Goal: Information Seeking & Learning: Learn about a topic

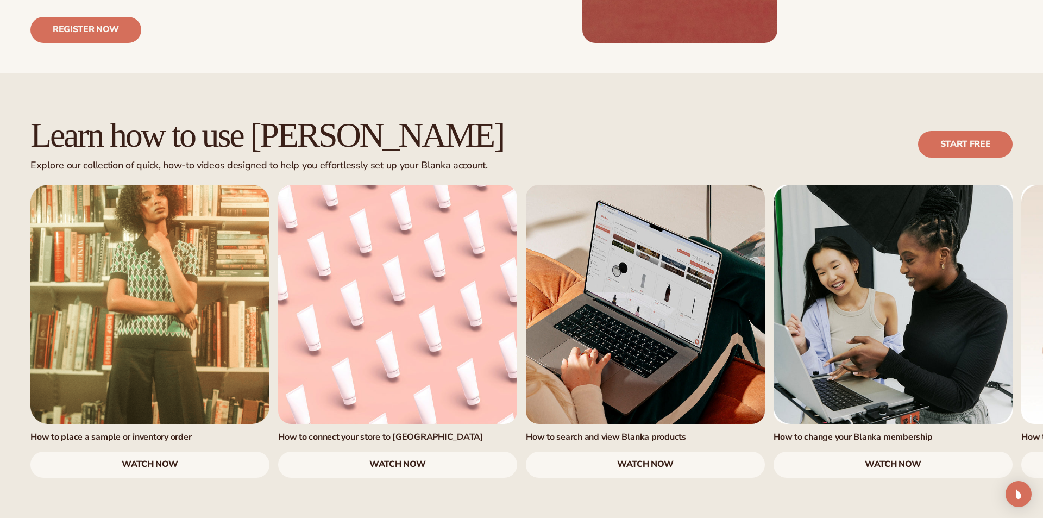
scroll to position [598, 0]
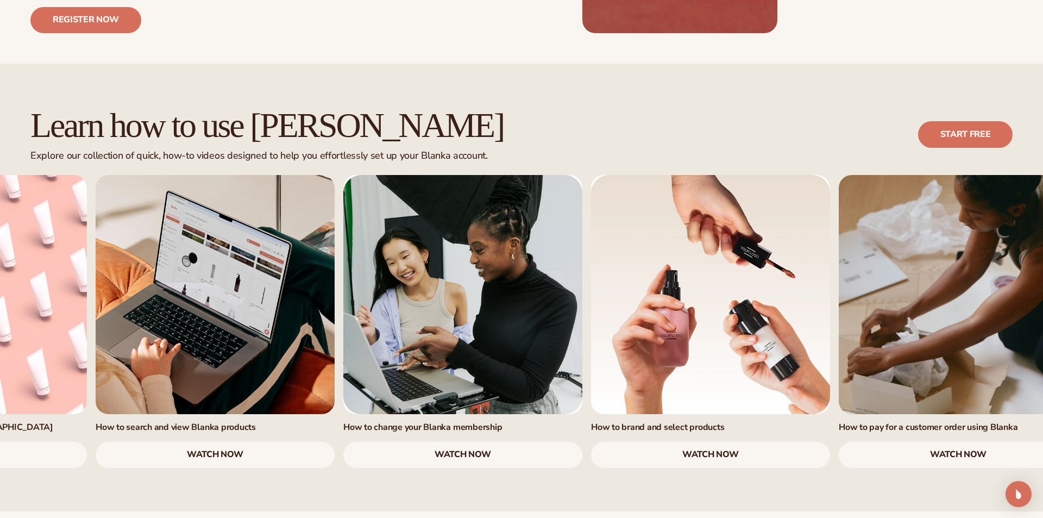
click at [529, 334] on link "4 / 7" at bounding box center [462, 294] width 239 height 239
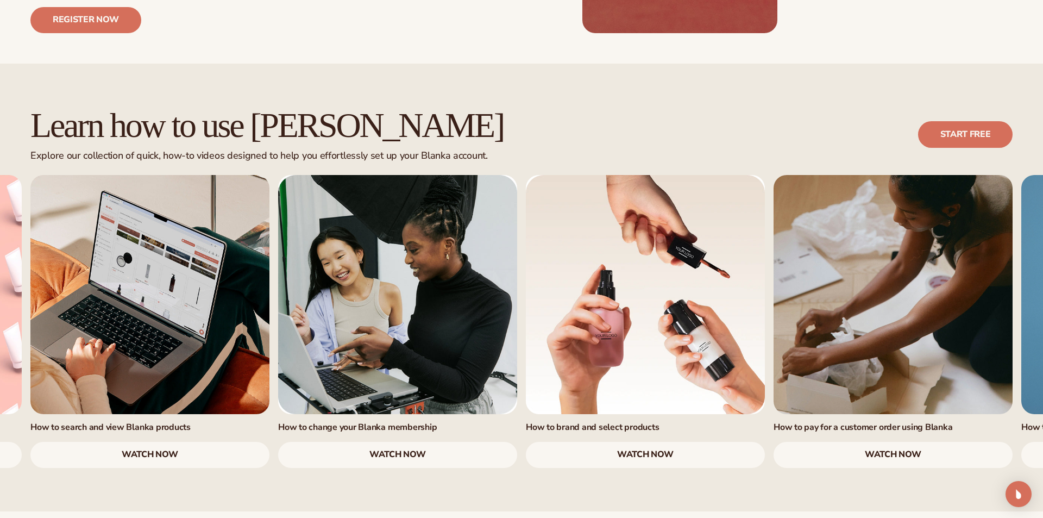
click at [585, 442] on link "watch now" at bounding box center [645, 455] width 239 height 26
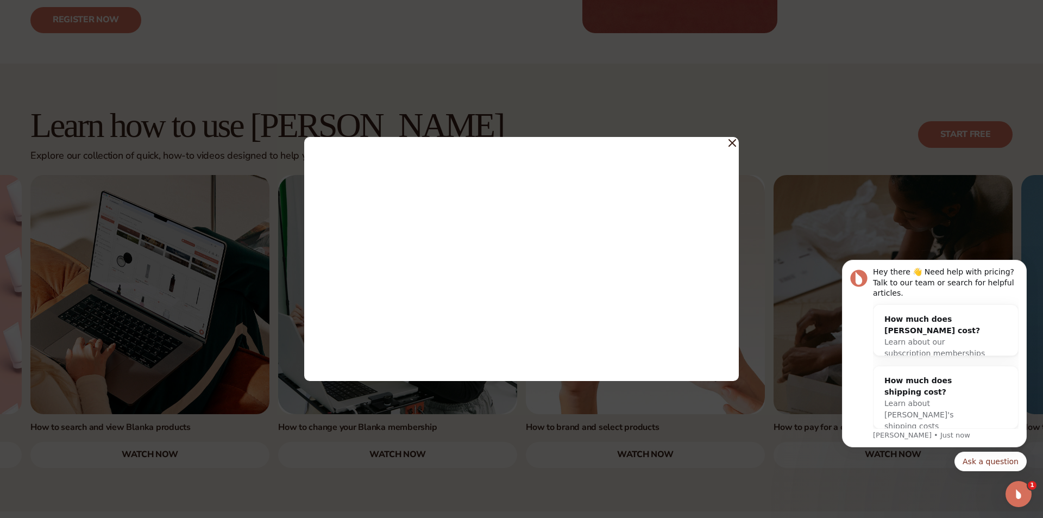
scroll to position [0, 0]
click at [731, 143] on icon at bounding box center [733, 143] width 8 height 8
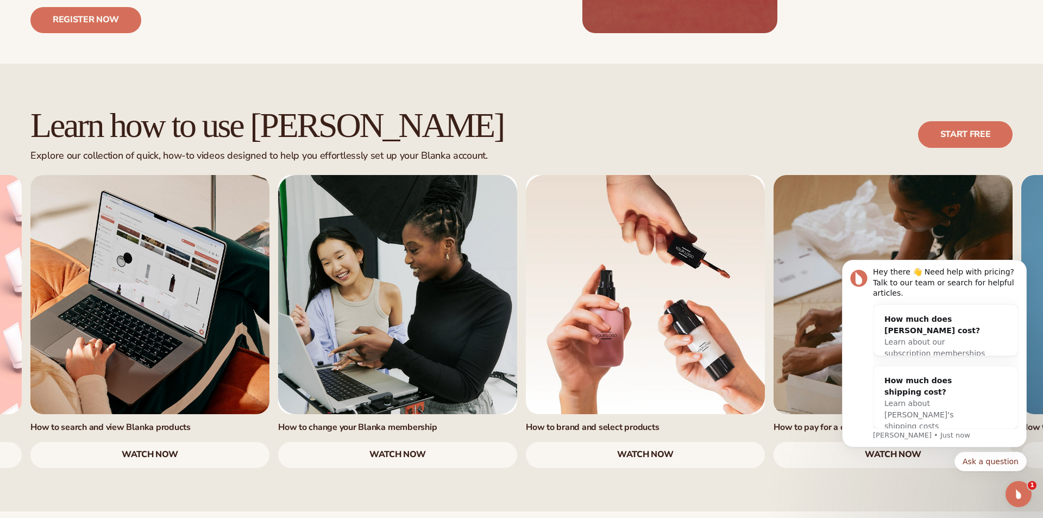
click at [731, 175] on link "5 / 7" at bounding box center [645, 294] width 239 height 239
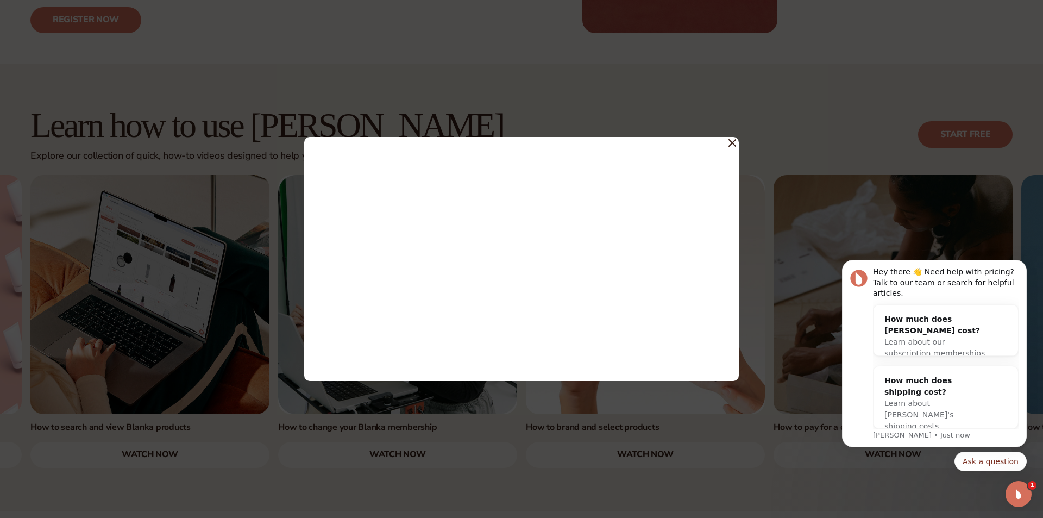
click at [731, 143] on icon at bounding box center [732, 143] width 7 height 7
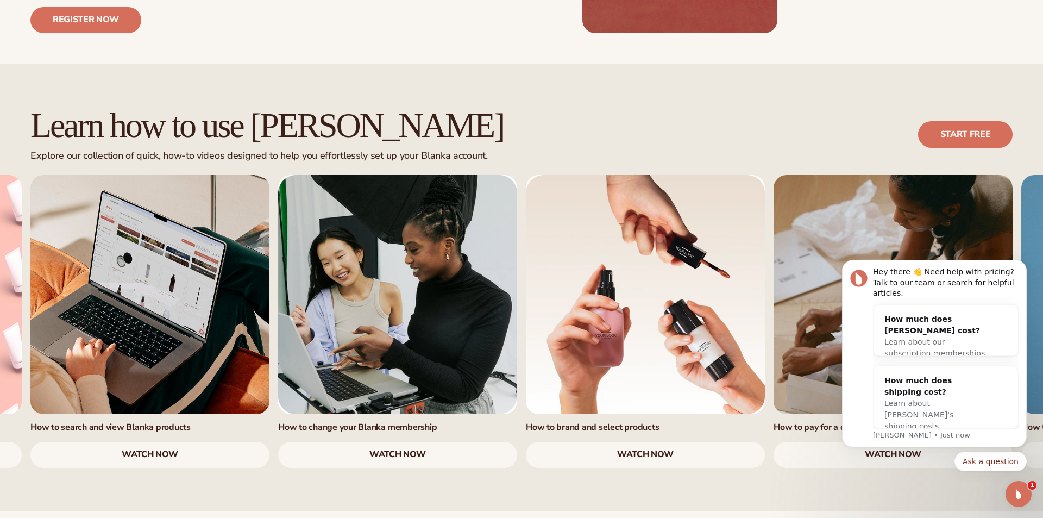
click at [684, 442] on link "watch now" at bounding box center [645, 455] width 239 height 26
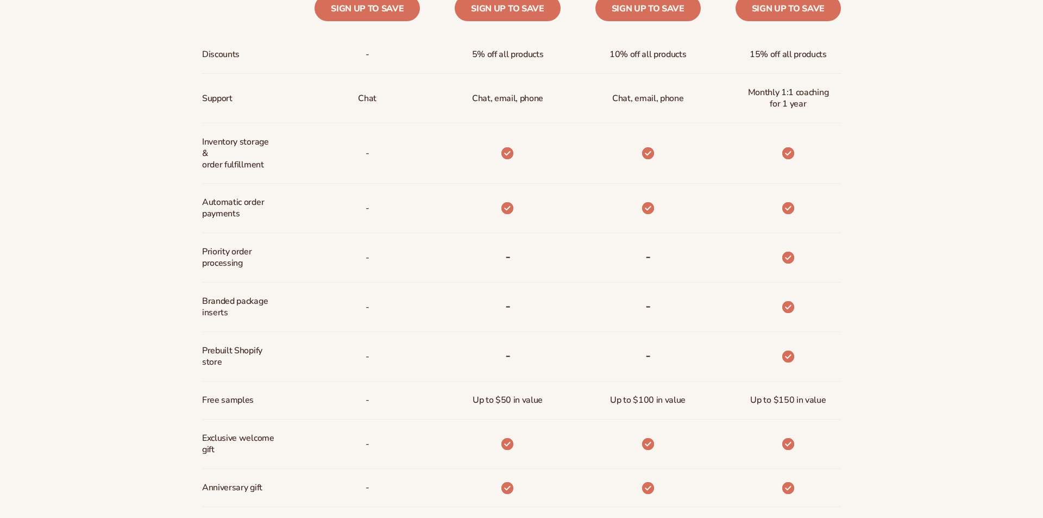
scroll to position [1296, 0]
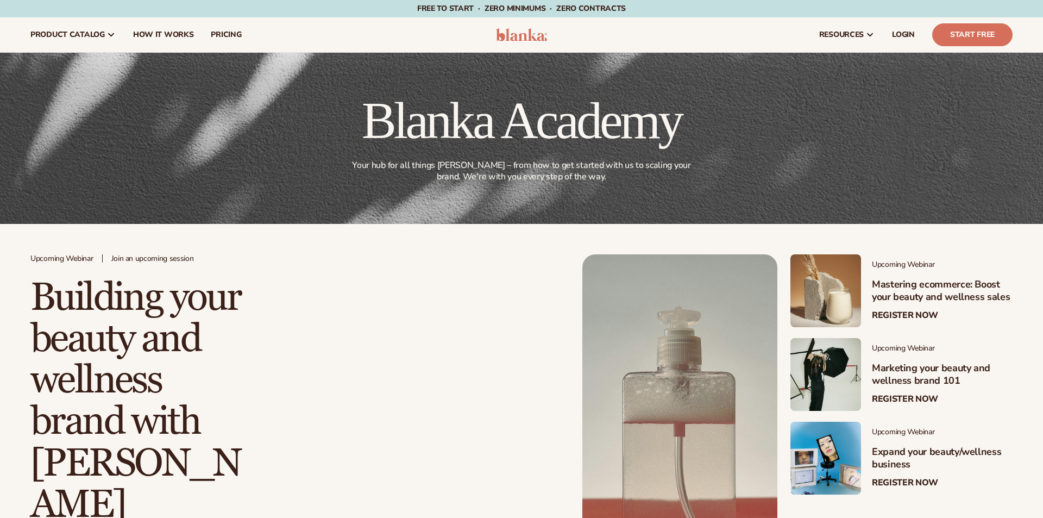
scroll to position [598, 0]
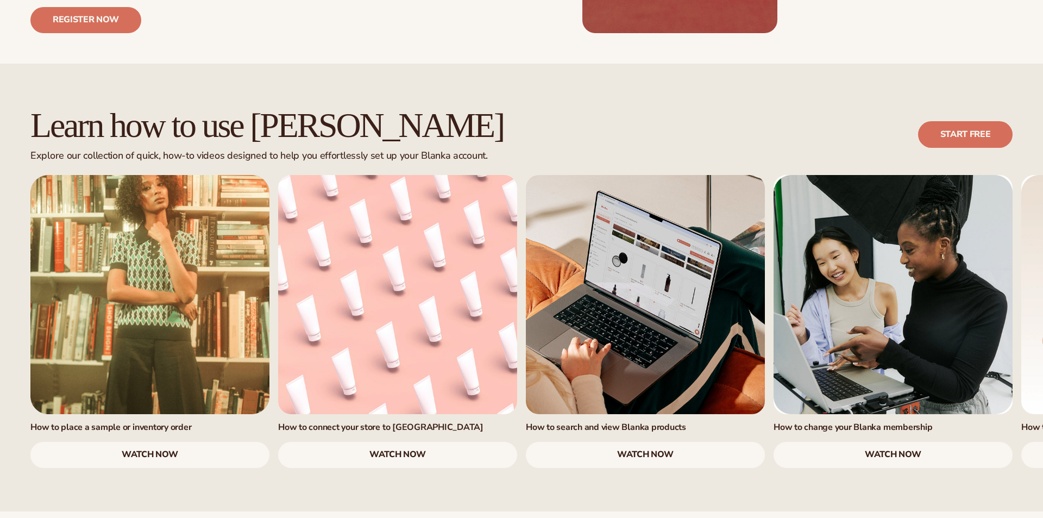
click at [522, 457] on div "Learn how to use Blanka Explore our collection of quick, how-to videos designed…" at bounding box center [521, 288] width 1043 height 448
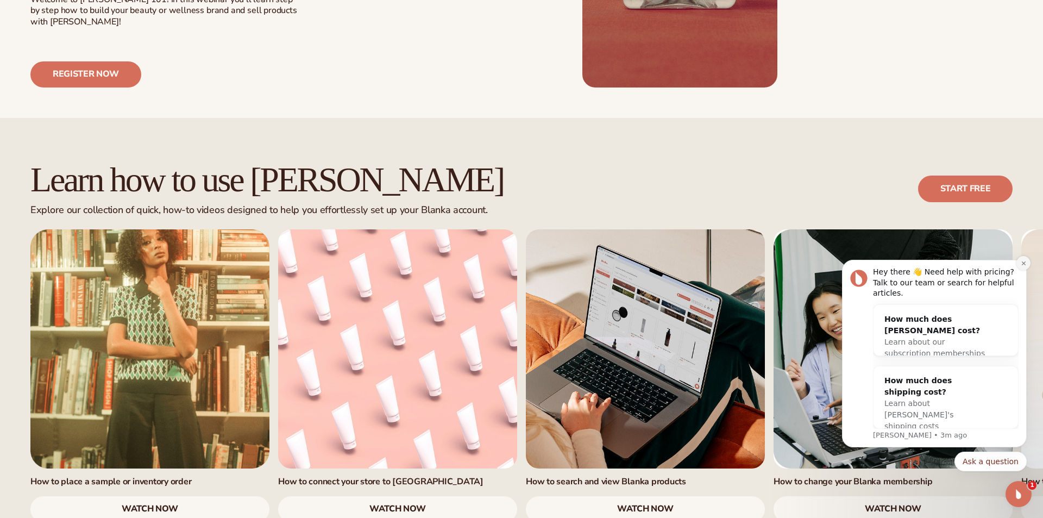
click at [1024, 265] on icon "Dismiss notification" at bounding box center [1023, 263] width 4 height 4
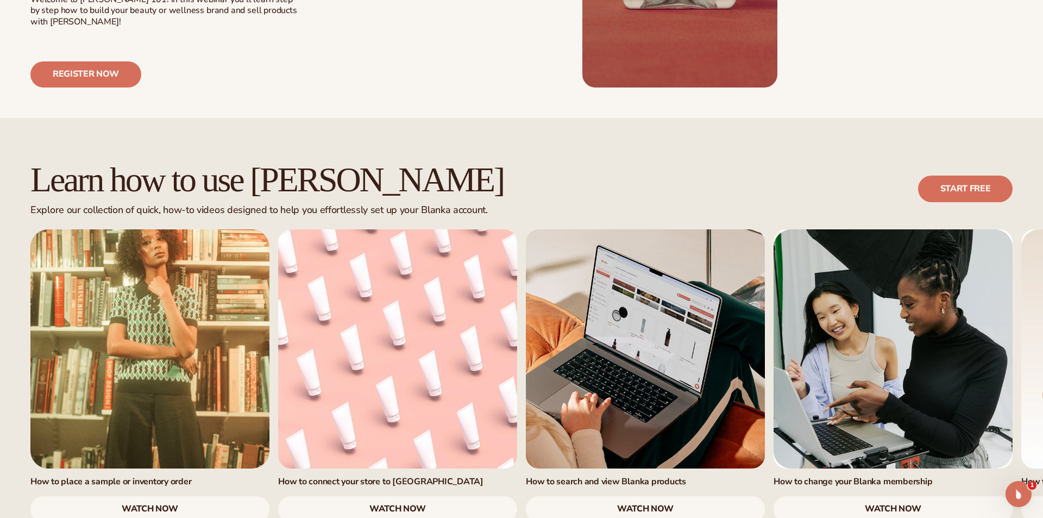
click at [971, 386] on link "4 / 7" at bounding box center [893, 348] width 239 height 239
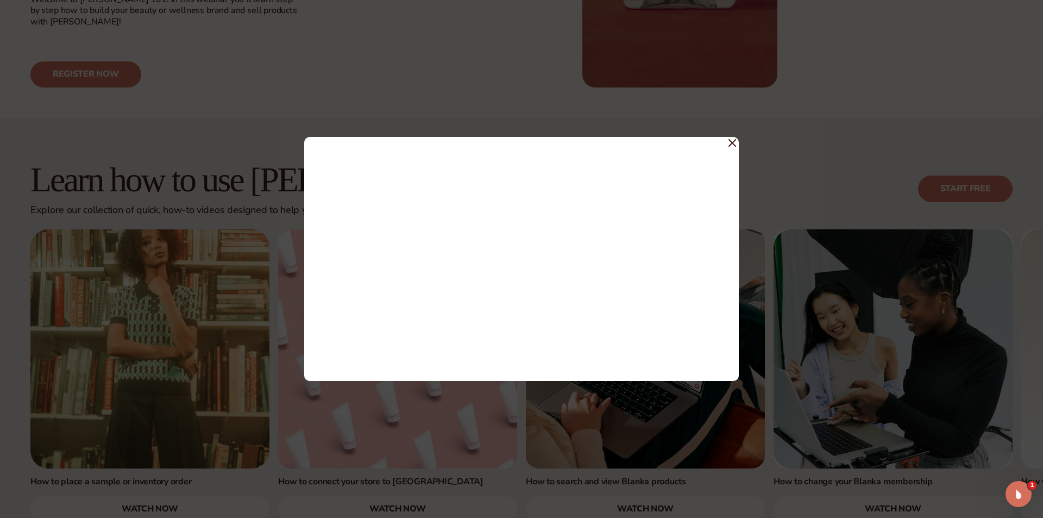
click at [781, 386] on div at bounding box center [521, 259] width 1043 height 518
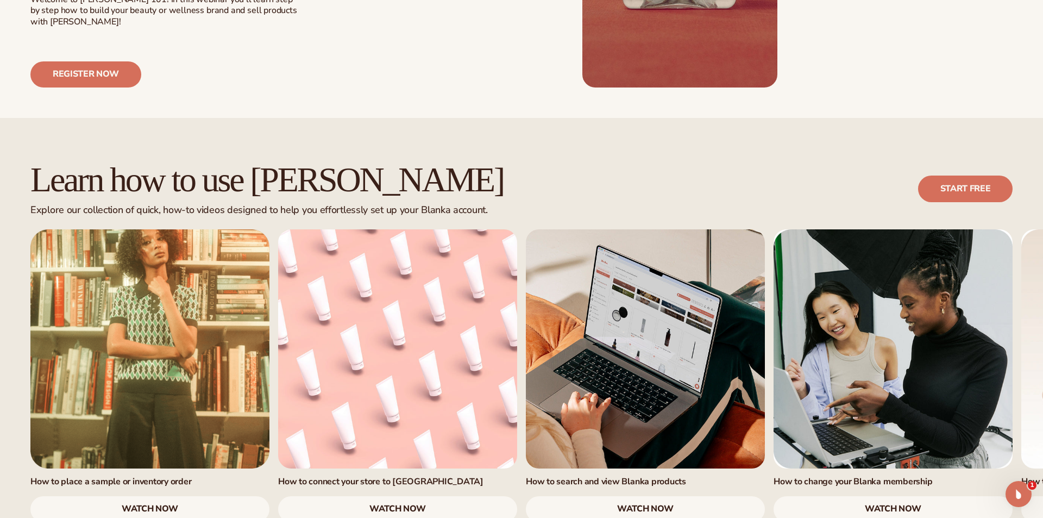
click at [807, 275] on link "4 / 7" at bounding box center [893, 348] width 239 height 239
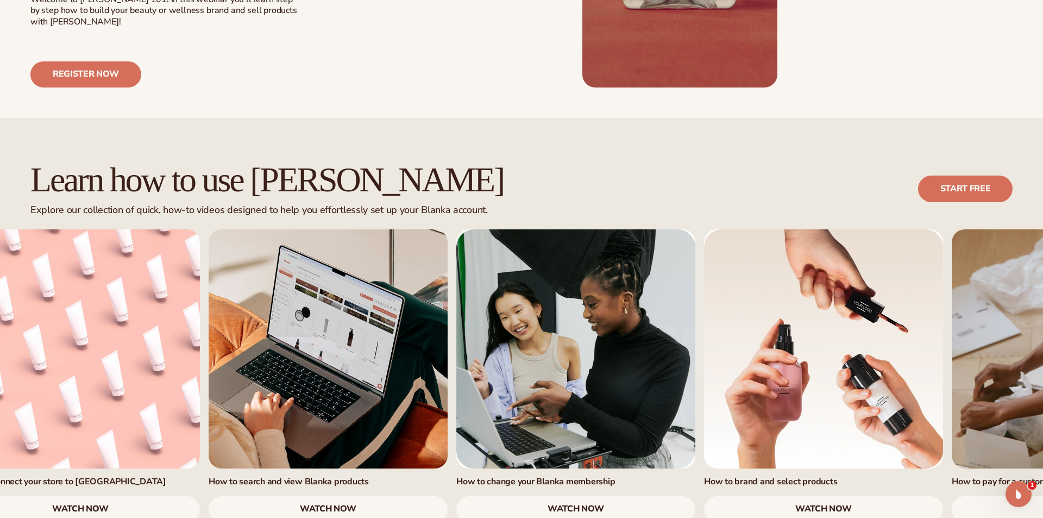
click at [466, 275] on link "4 / 7" at bounding box center [575, 348] width 239 height 239
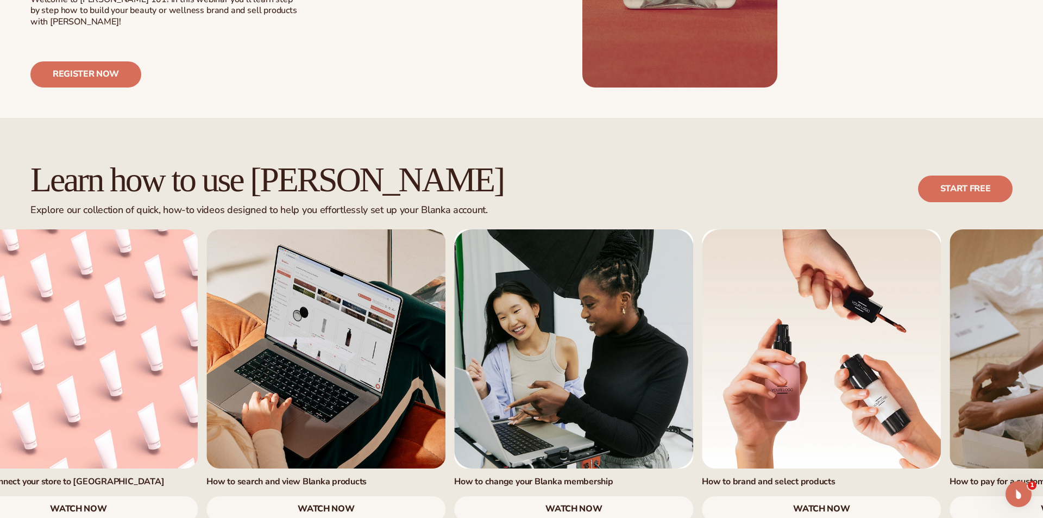
click at [421, 275] on div "How to place a sample or inventory order watch now How to connect your store to…" at bounding box center [202, 375] width 982 height 293
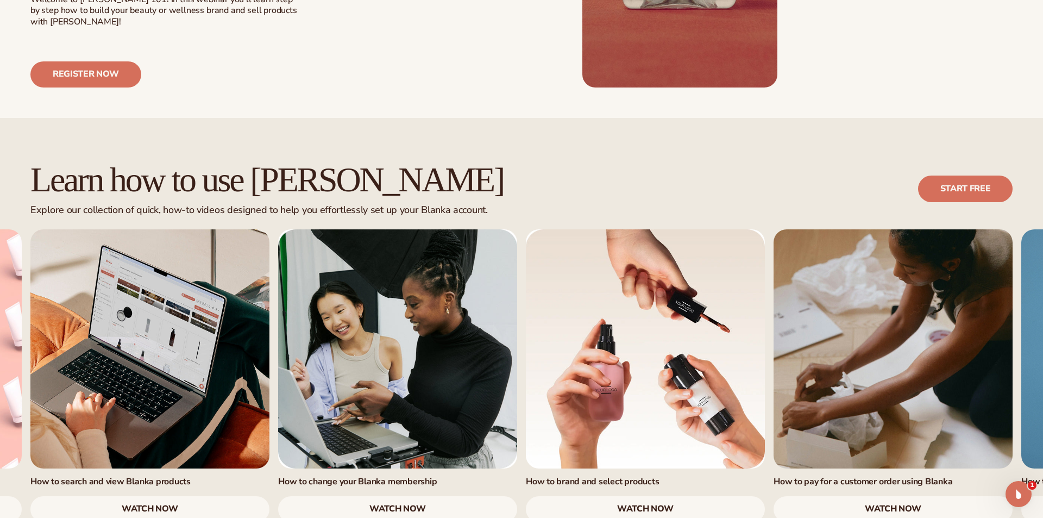
click at [644, 496] on link "watch now" at bounding box center [645, 509] width 239 height 26
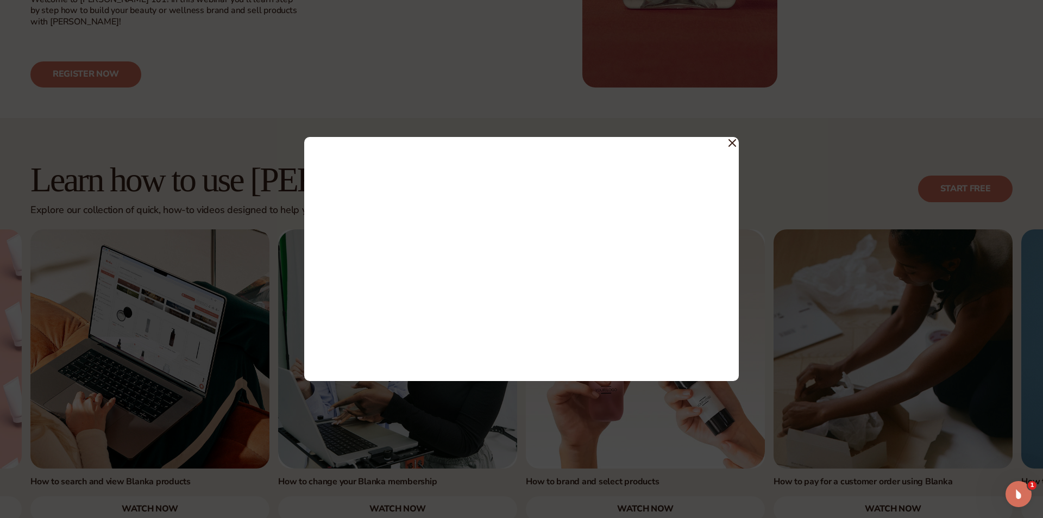
click at [732, 140] on icon at bounding box center [733, 143] width 8 height 8
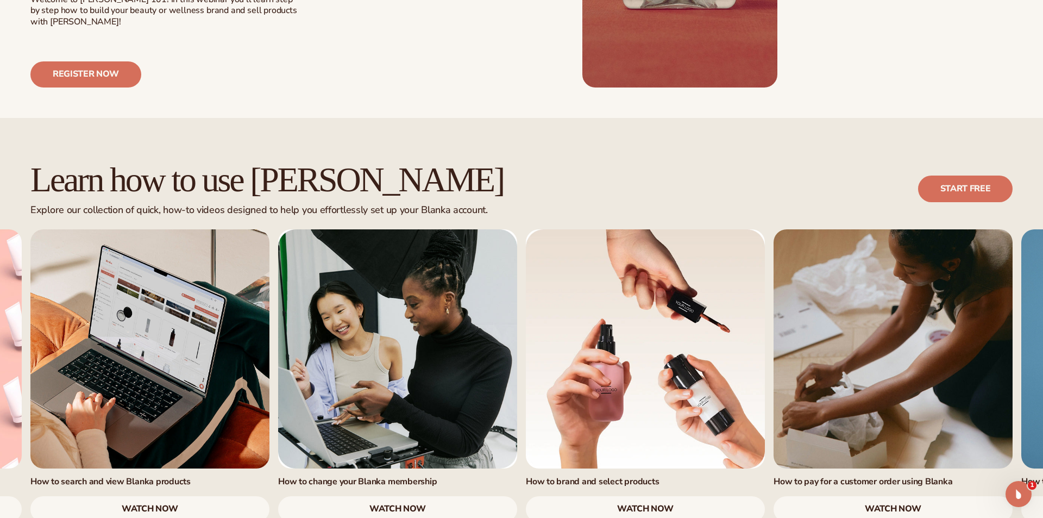
click at [128, 365] on link "3 / 7" at bounding box center [149, 348] width 239 height 239
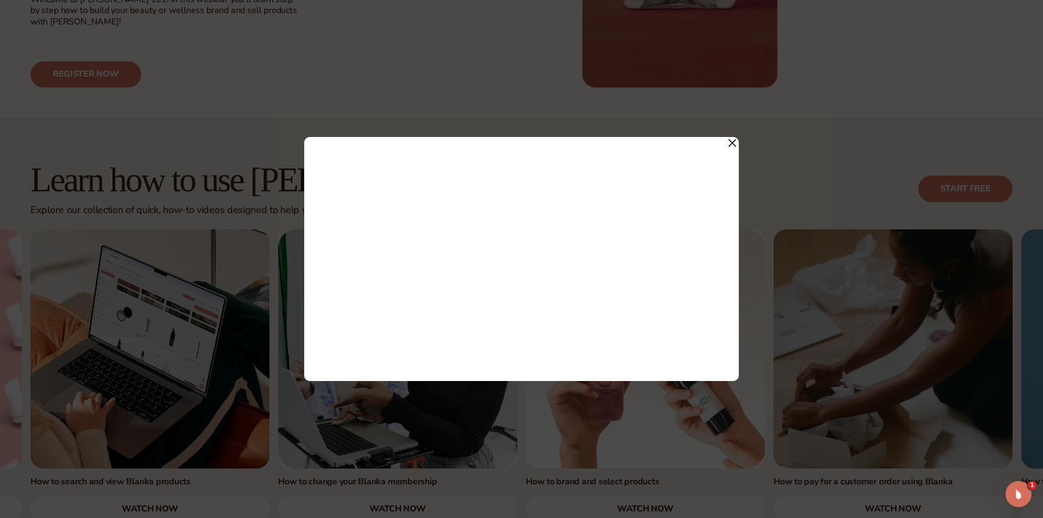
click at [282, 365] on div at bounding box center [521, 259] width 1043 height 518
click at [282, 365] on link "4 / 7" at bounding box center [397, 348] width 239 height 239
click at [733, 139] on icon at bounding box center [733, 143] width 8 height 8
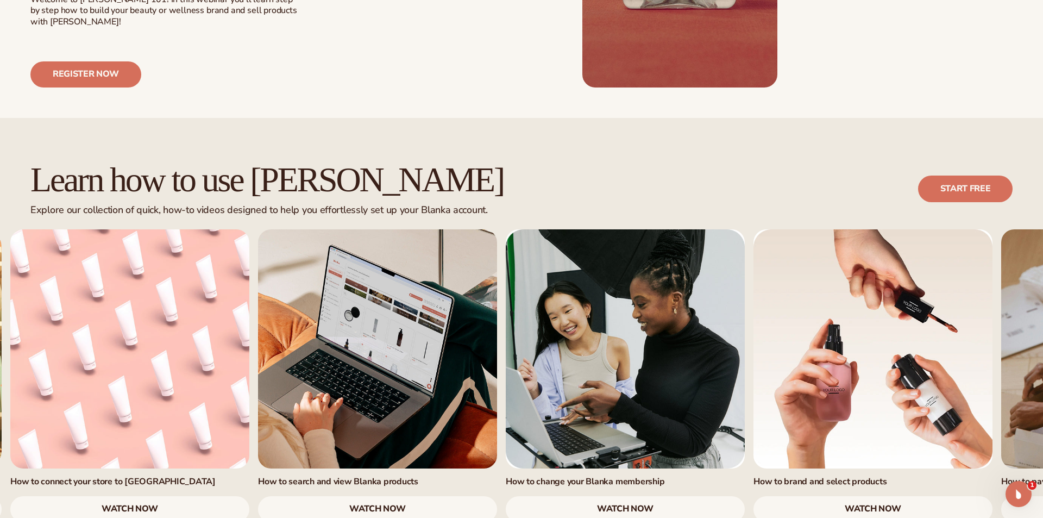
click at [429, 333] on link "3 / 7" at bounding box center [377, 348] width 239 height 239
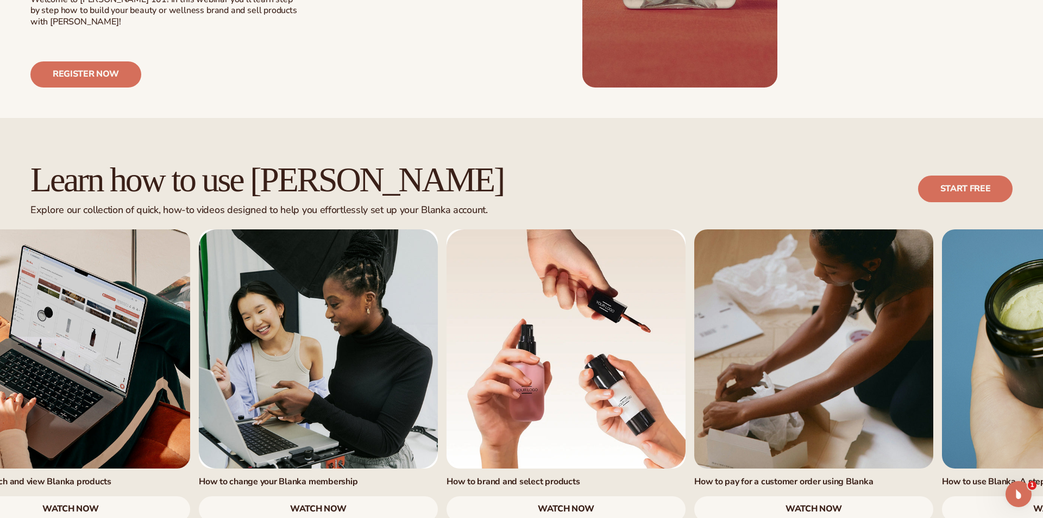
click at [493, 315] on link "5 / 7" at bounding box center [566, 348] width 239 height 239
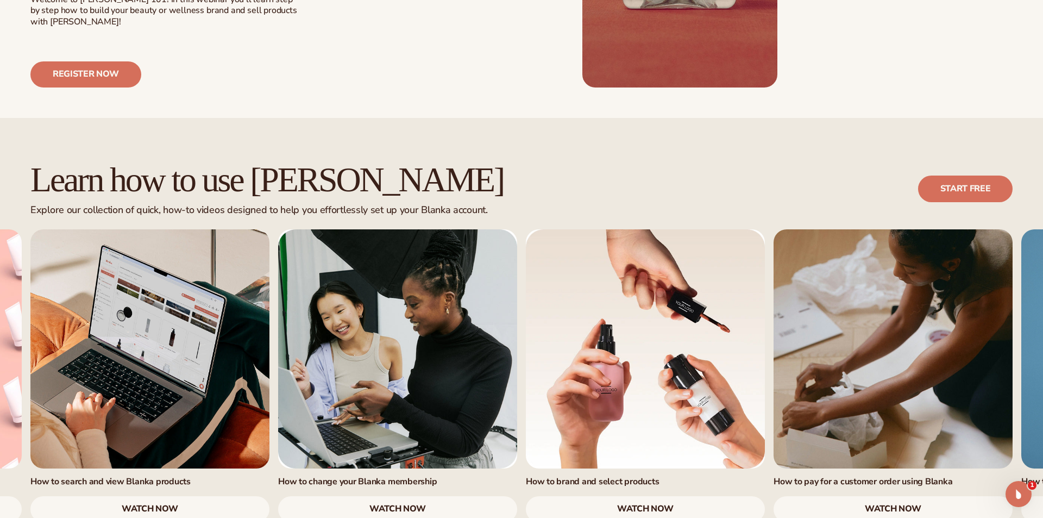
click at [822, 325] on link "6 / 7" at bounding box center [893, 348] width 239 height 239
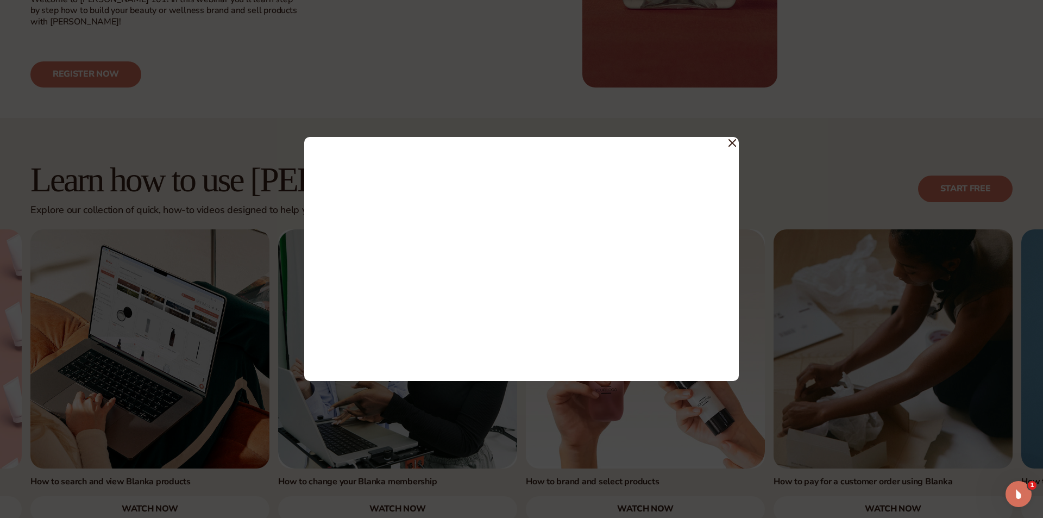
click at [732, 140] on icon at bounding box center [733, 143] width 8 height 8
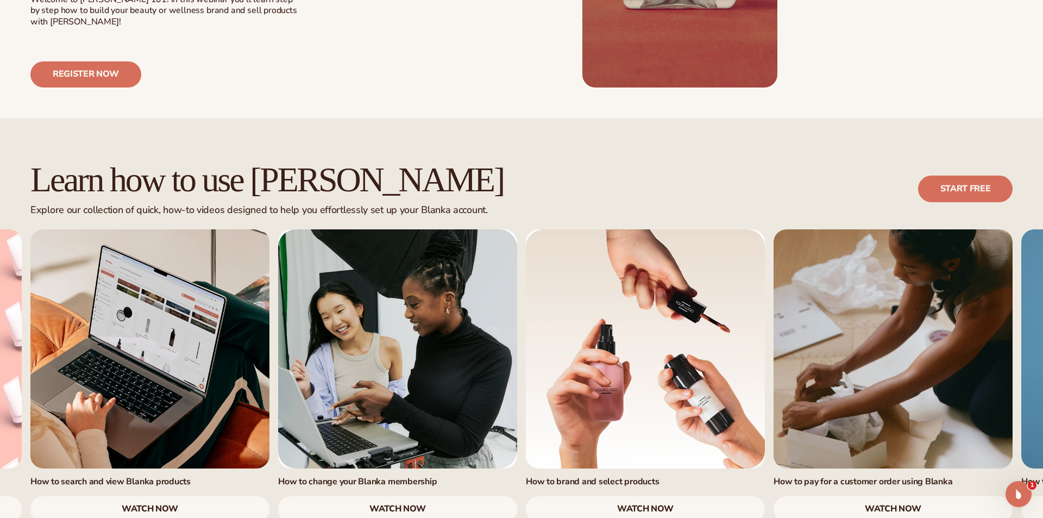
click at [911, 322] on link "6 / 7" at bounding box center [893, 348] width 239 height 239
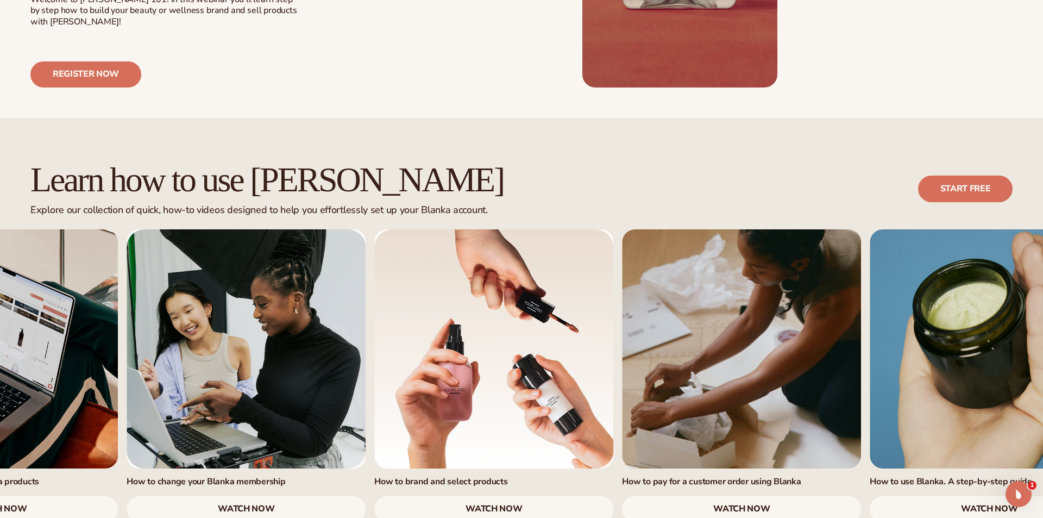
click at [622, 320] on link "6 / 7" at bounding box center [741, 348] width 239 height 239
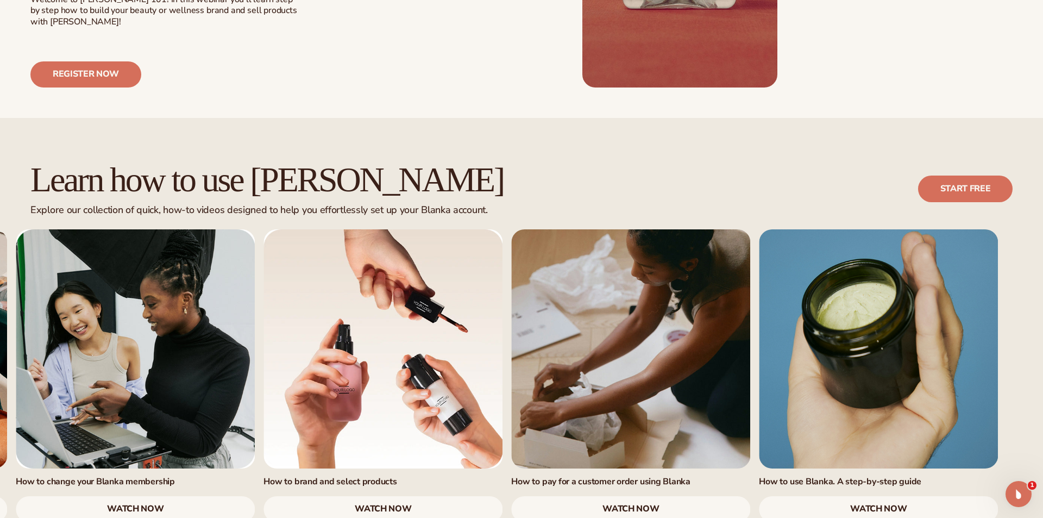
click at [566, 320] on link "6 / 7" at bounding box center [630, 348] width 239 height 239
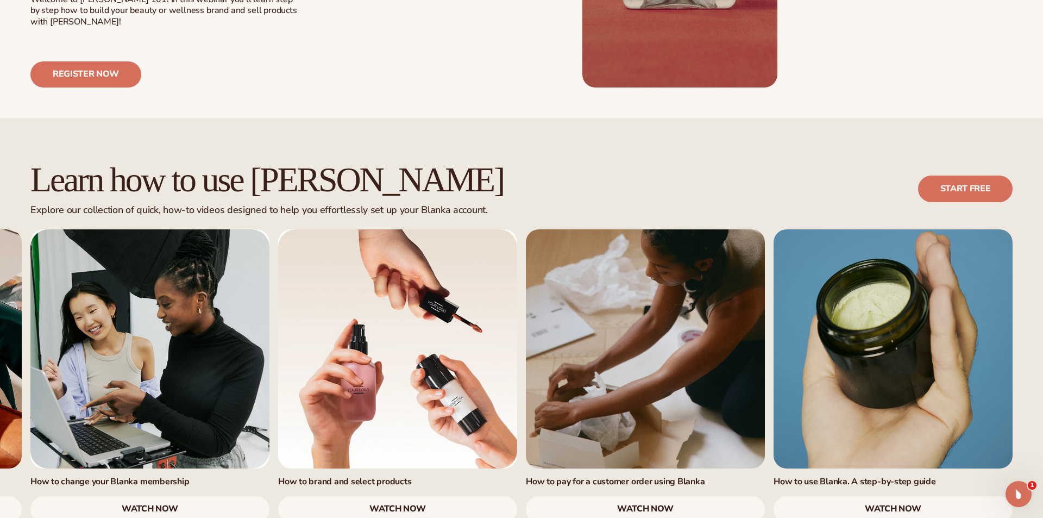
click at [566, 320] on link "6 / 7" at bounding box center [645, 348] width 239 height 239
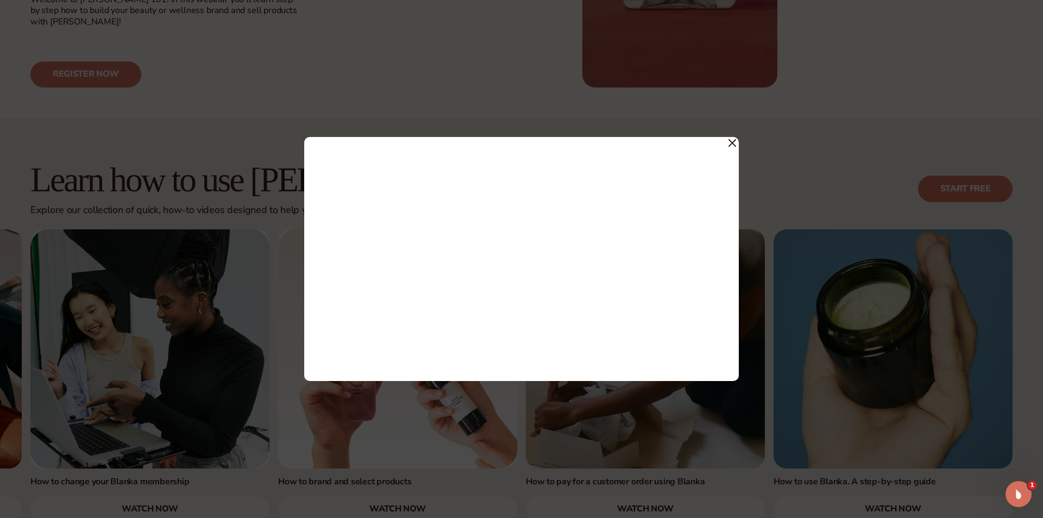
click at [728, 140] on div at bounding box center [521, 259] width 435 height 244
click at [733, 140] on icon at bounding box center [733, 143] width 8 height 8
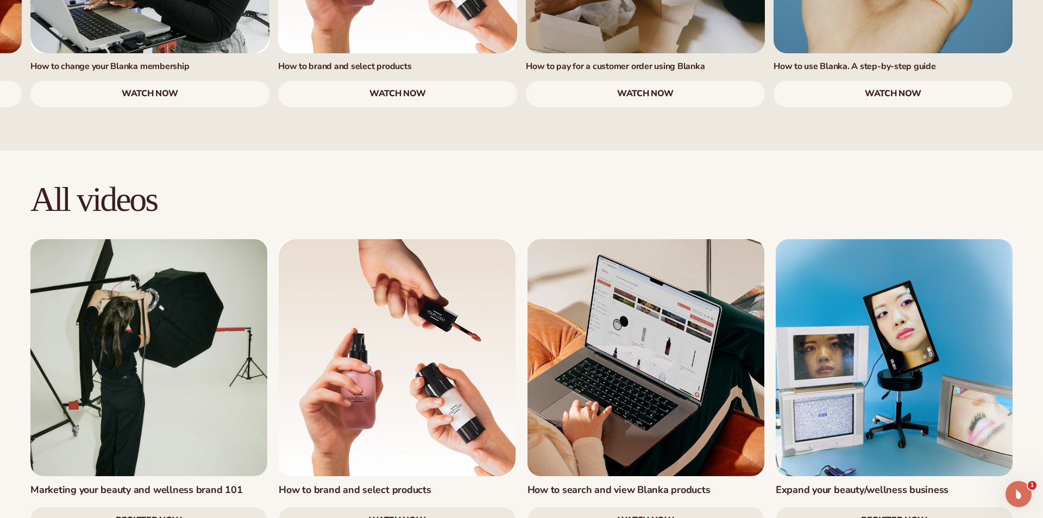
scroll to position [1087, 0]
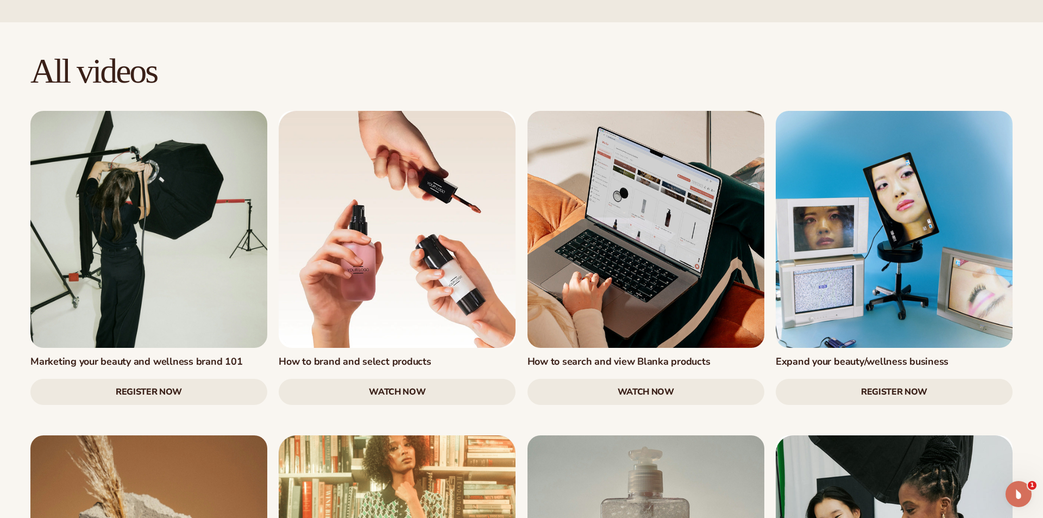
click at [131, 379] on link "Register Now" at bounding box center [148, 392] width 237 height 26
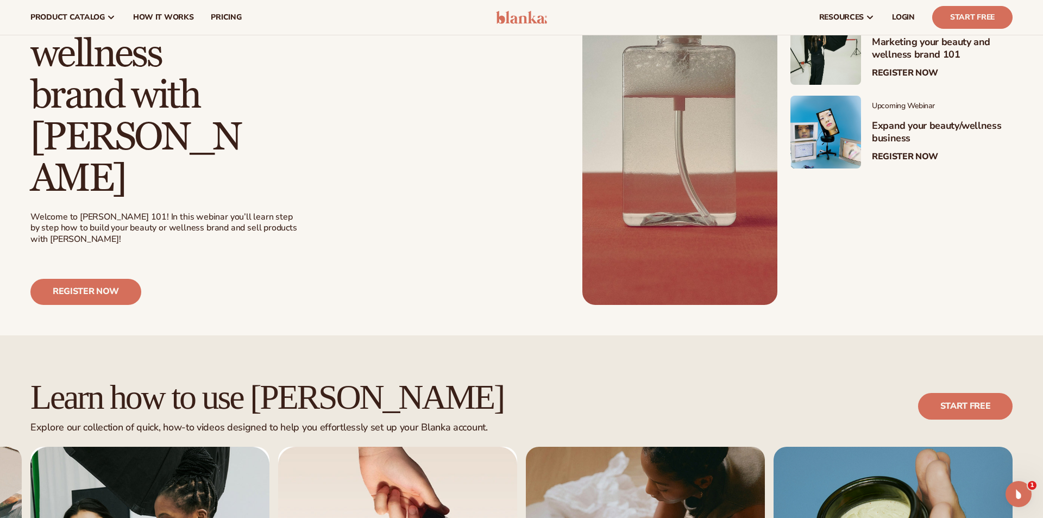
scroll to position [0, 0]
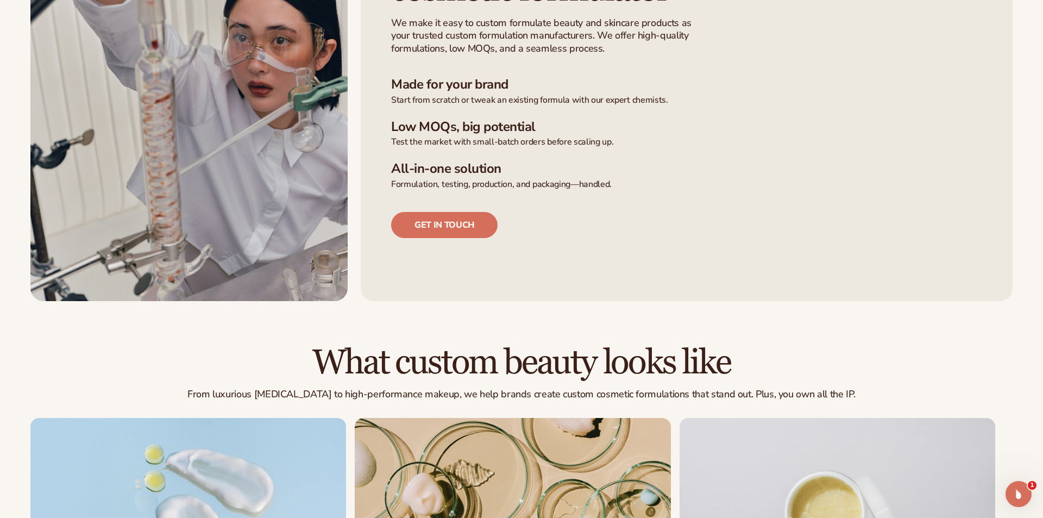
scroll to position [652, 0]
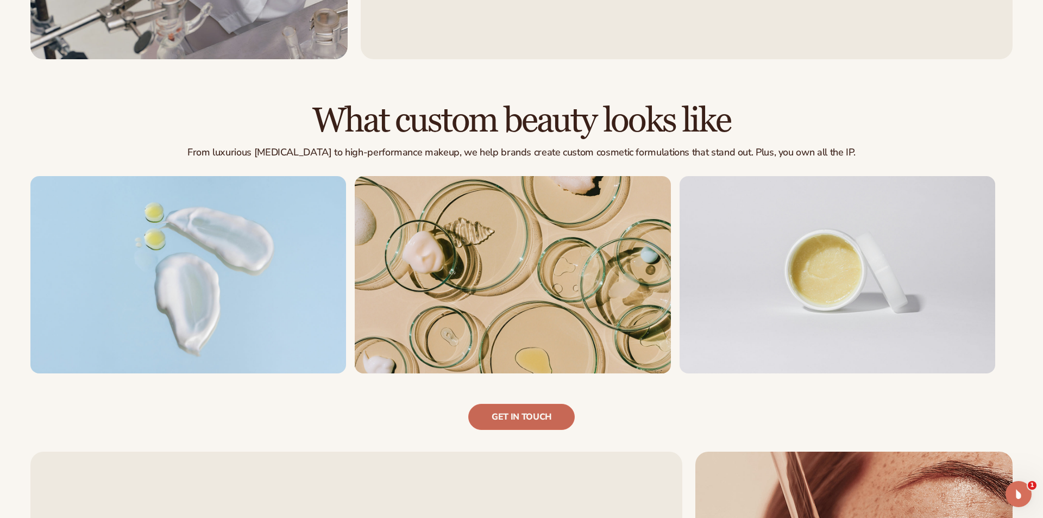
click at [550, 421] on link "Get in touch" at bounding box center [521, 417] width 106 height 26
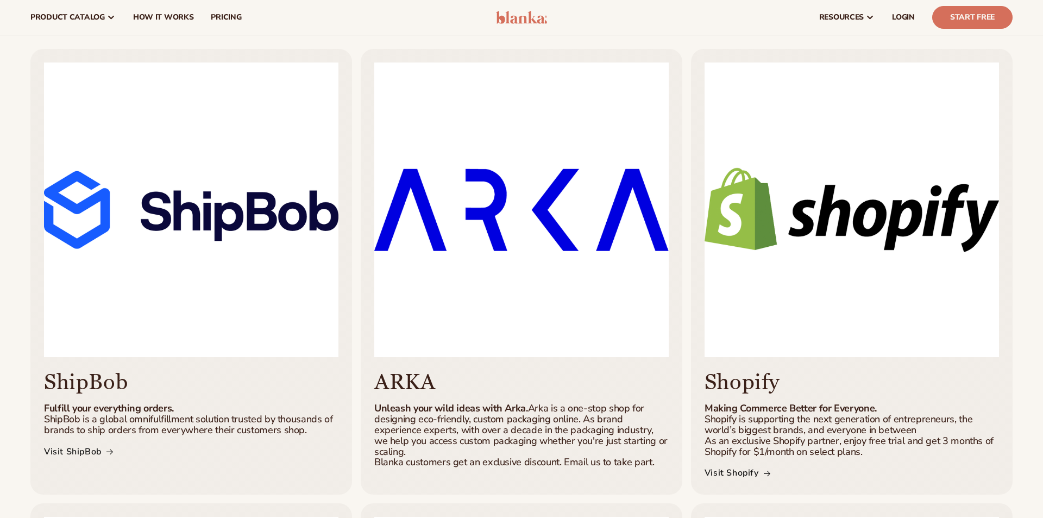
scroll to position [217, 0]
